Goal: Task Accomplishment & Management: Manage account settings

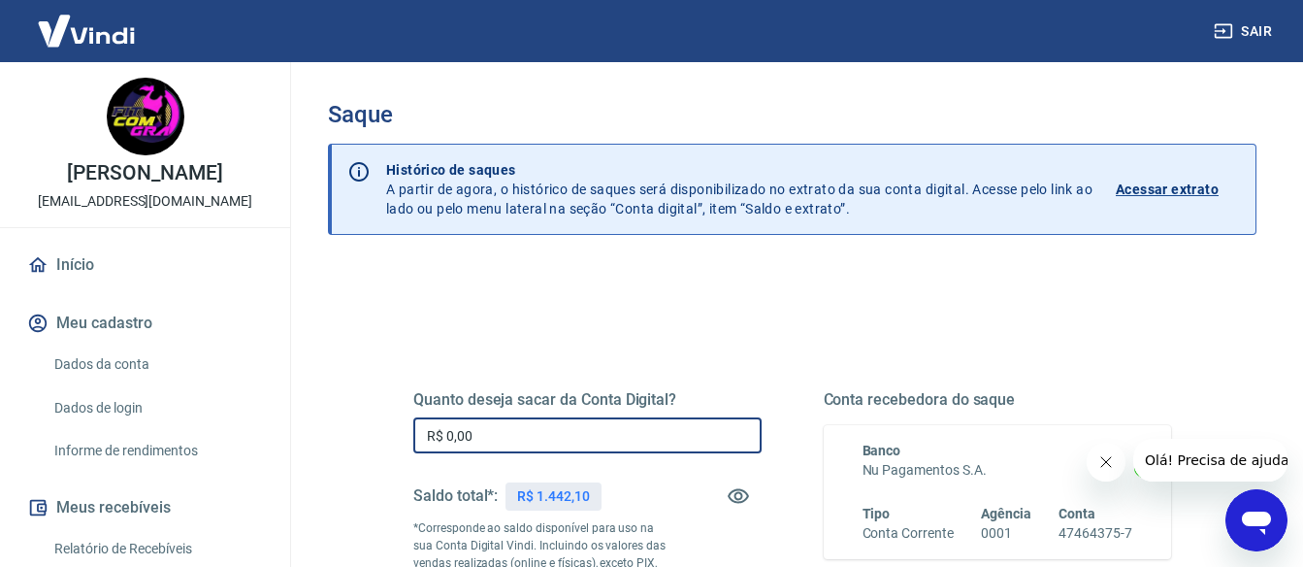
drag, startPoint x: 535, startPoint y: 424, endPoint x: 112, endPoint y: 435, distance: 423.2
click at [115, 435] on div "Sair GRAZIELLE [PERSON_NAME] [EMAIL_ADDRESS][DOMAIN_NAME] Início Meu cadastro D…" at bounding box center [651, 283] width 1303 height 567
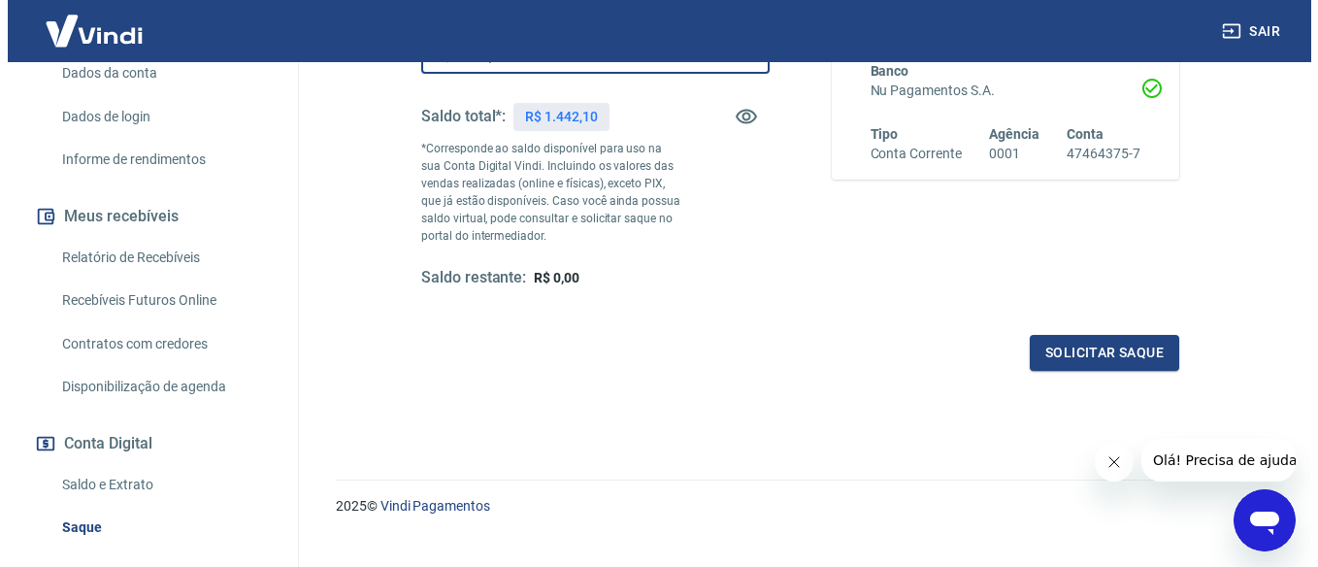
scroll to position [388, 0]
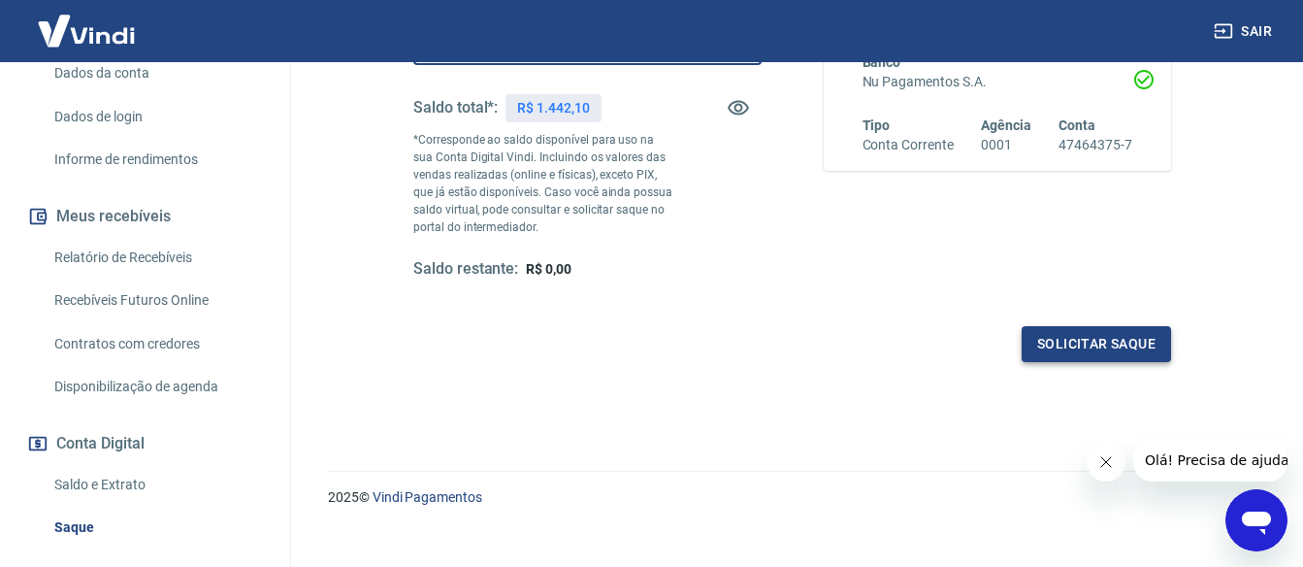
type input "R$ 1.442,10"
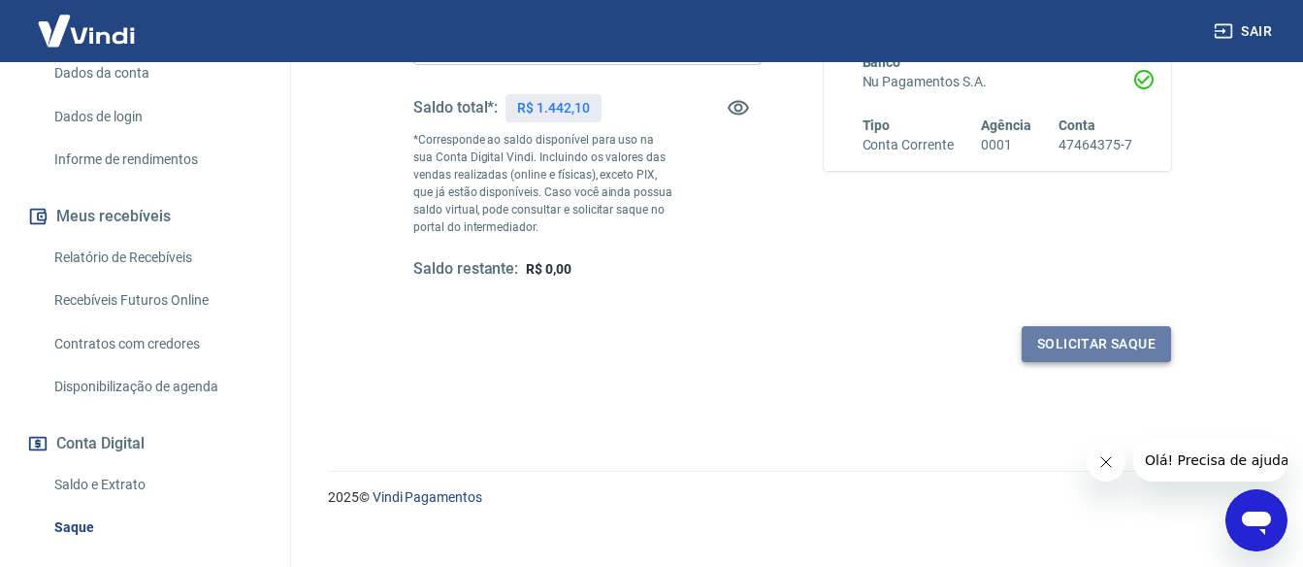
click at [1108, 342] on button "Solicitar saque" at bounding box center [1096, 344] width 149 height 36
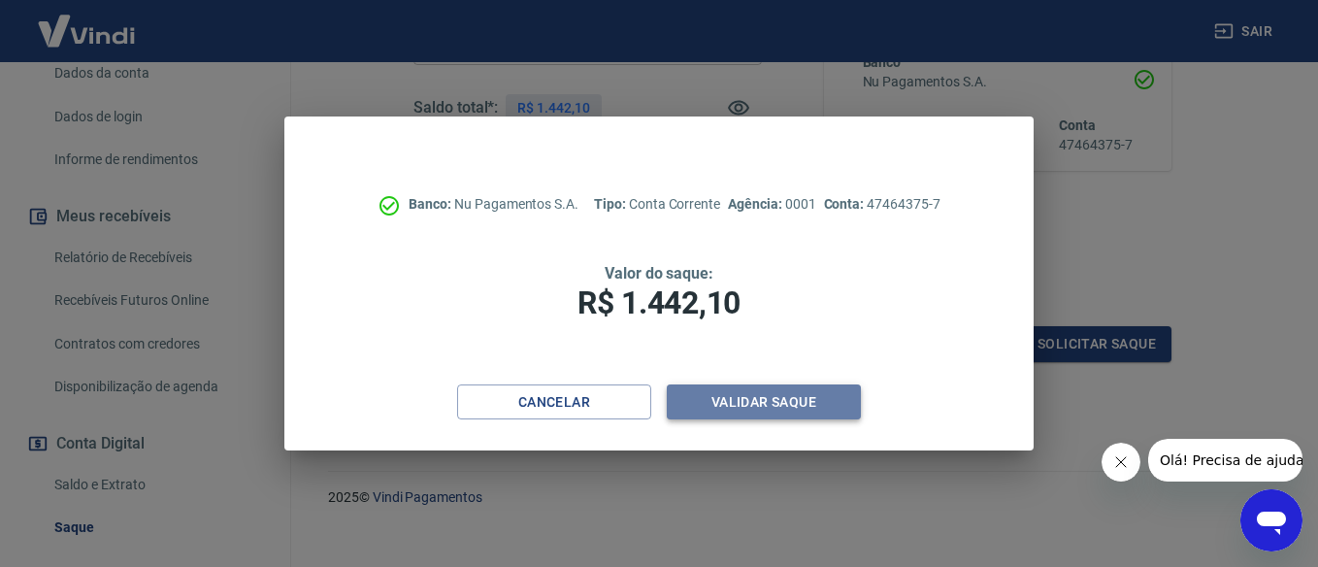
click at [797, 396] on button "Validar saque" at bounding box center [764, 402] width 194 height 36
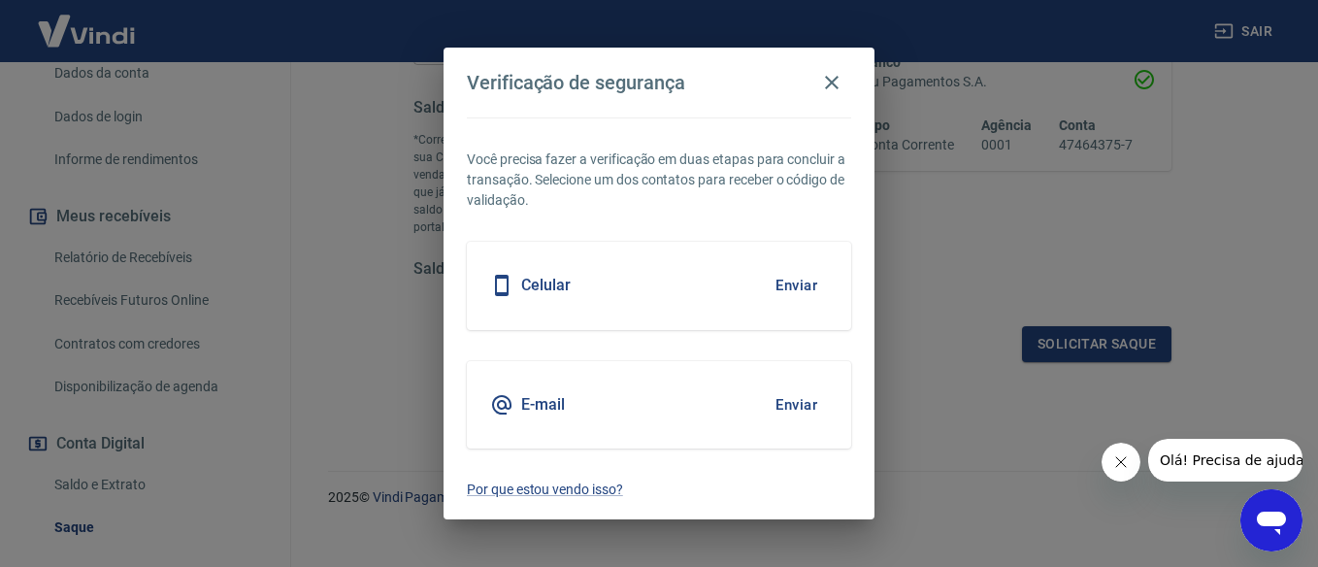
click at [800, 285] on button "Enviar" at bounding box center [796, 285] width 63 height 41
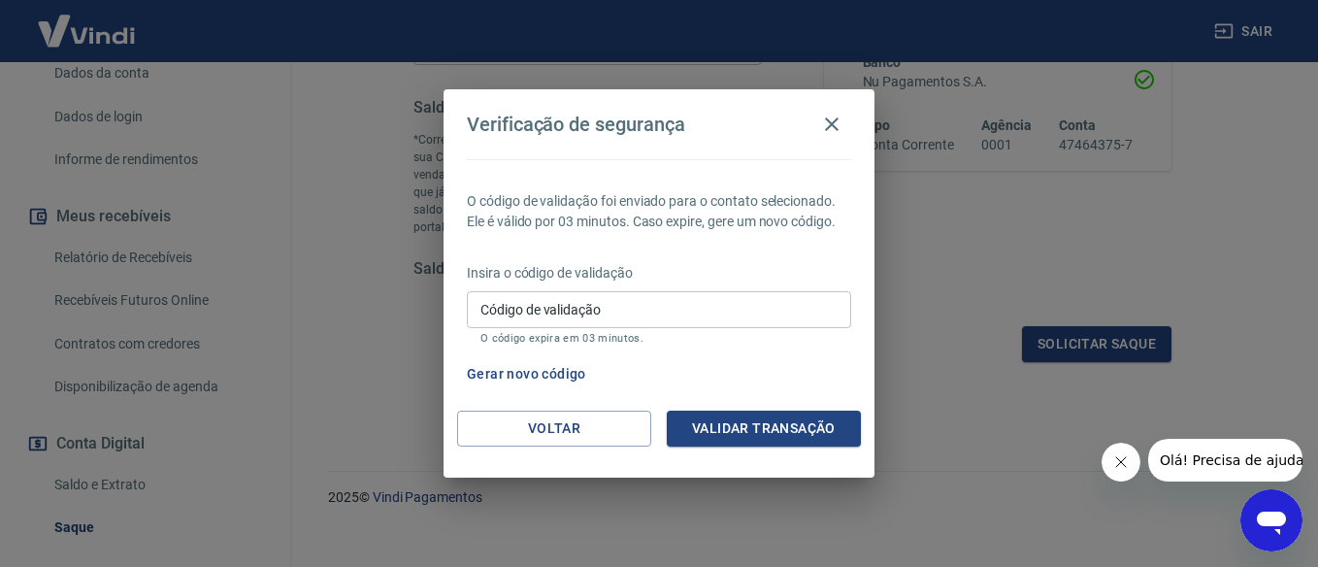
click at [576, 324] on input "Código de validação" at bounding box center [659, 309] width 384 height 36
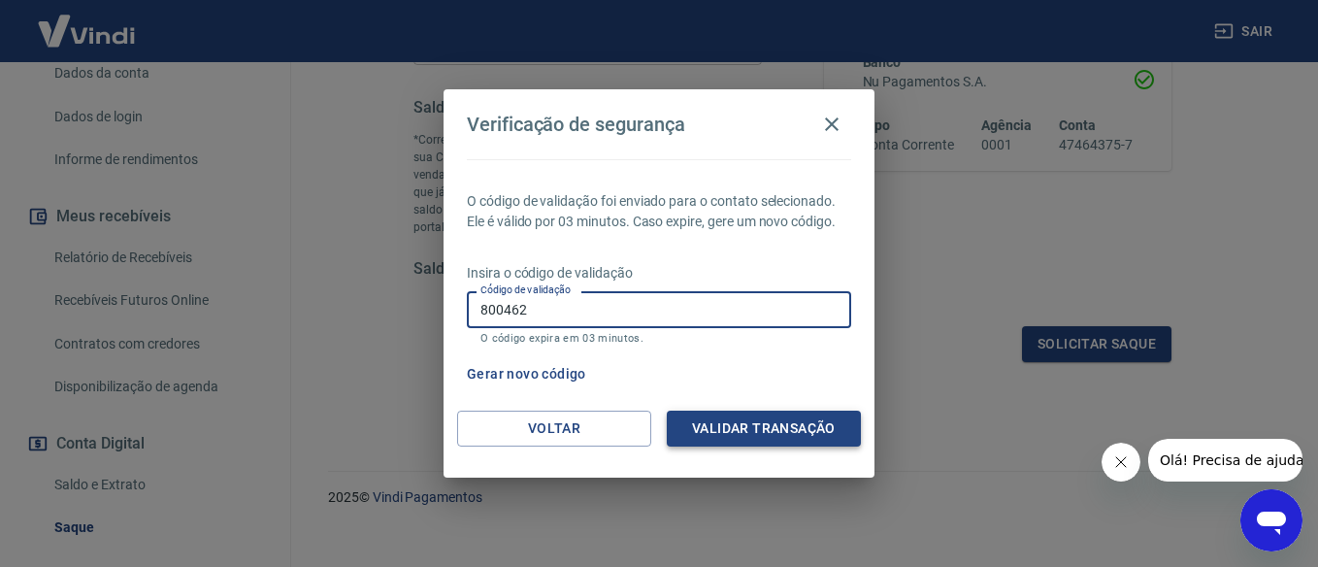
type input "800462"
click at [731, 427] on button "Validar transação" at bounding box center [764, 428] width 194 height 36
